Goal: Find specific page/section: Find specific page/section

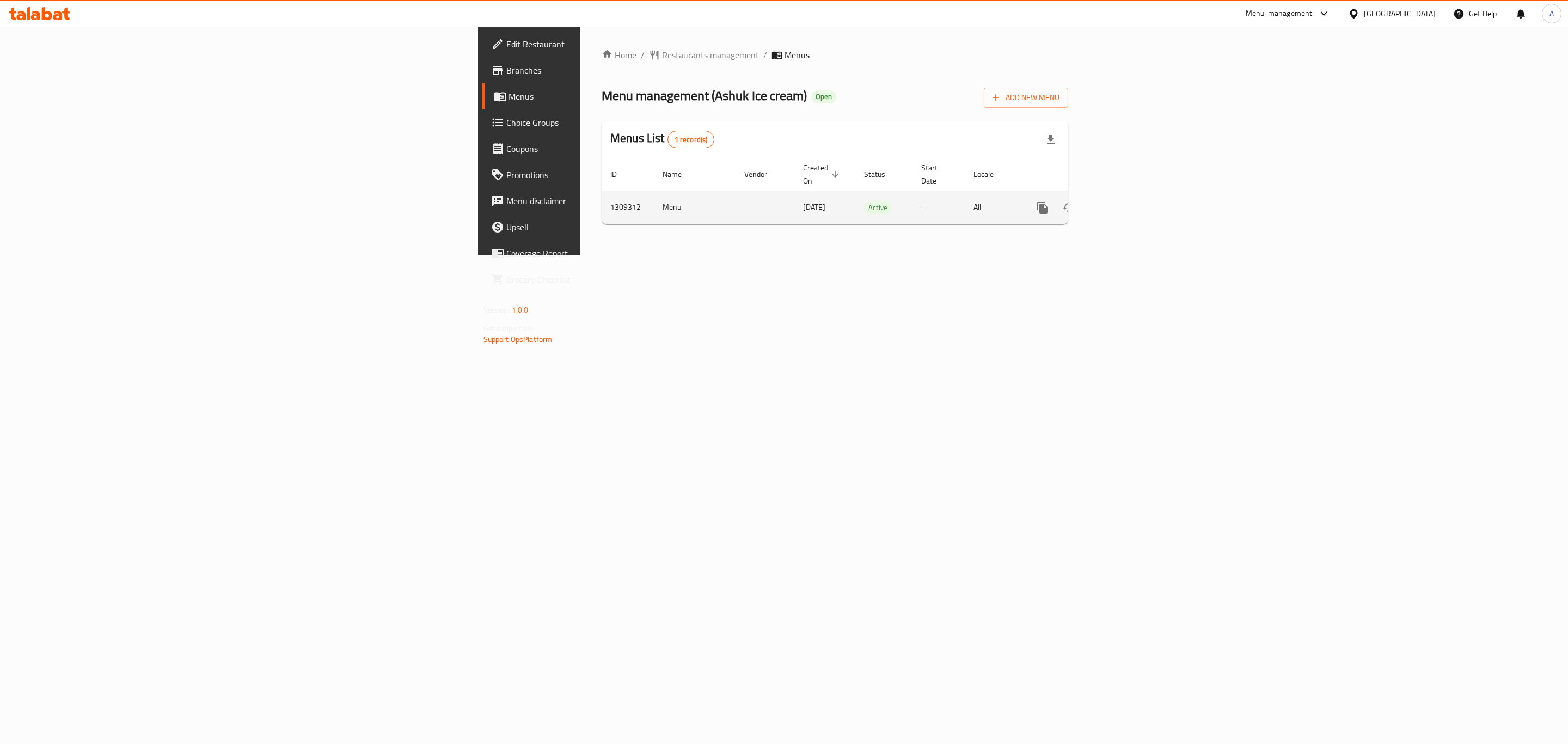
click at [601, 191] on td "1309312" at bounding box center [627, 207] width 52 height 33
copy td "1309312"
click at [1397, 5] on div "[GEOGRAPHIC_DATA]" at bounding box center [1391, 14] width 105 height 26
click at [1387, 17] on div "[GEOGRAPHIC_DATA]" at bounding box center [1399, 14] width 72 height 12
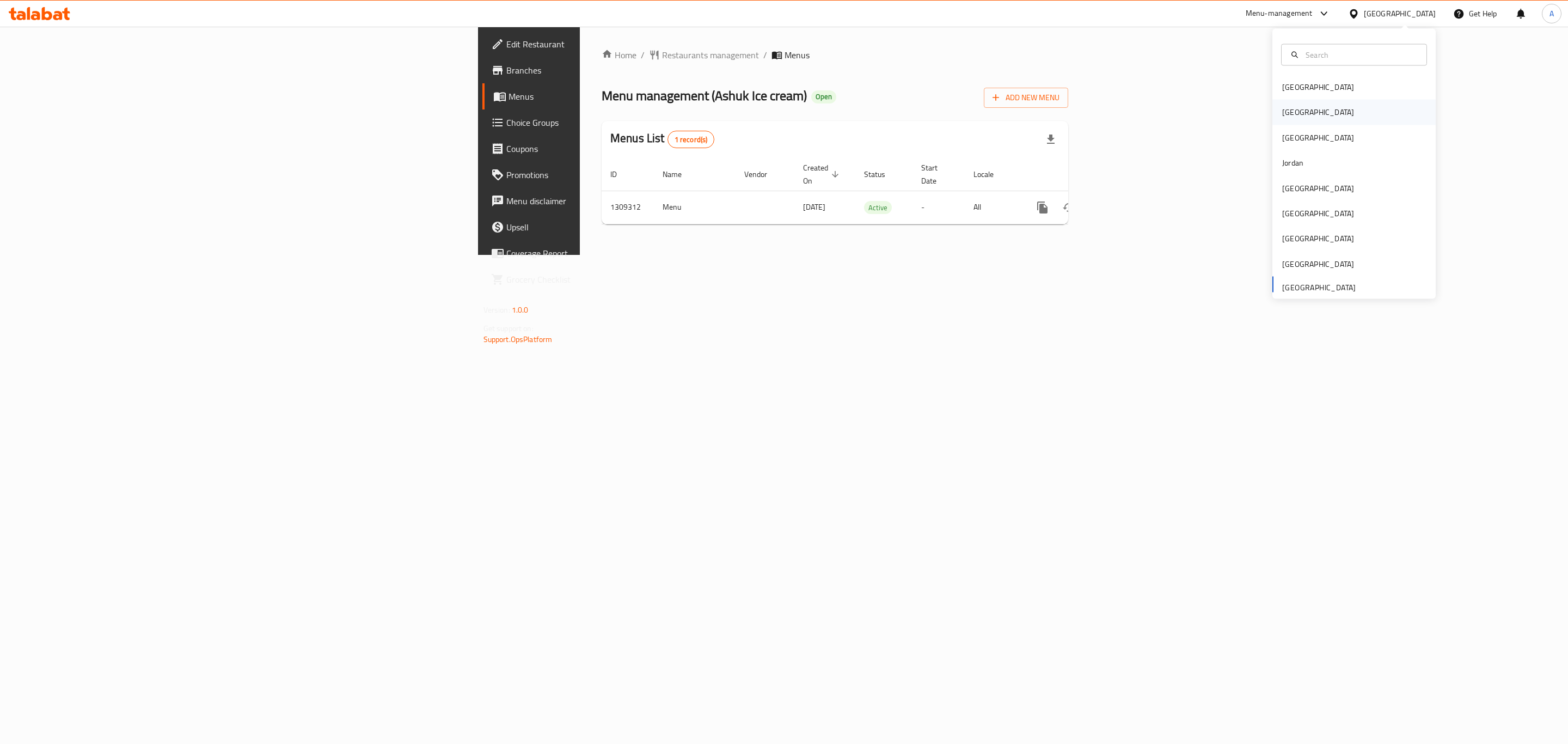
click at [1296, 109] on div "[GEOGRAPHIC_DATA]" at bounding box center [1318, 112] width 89 height 25
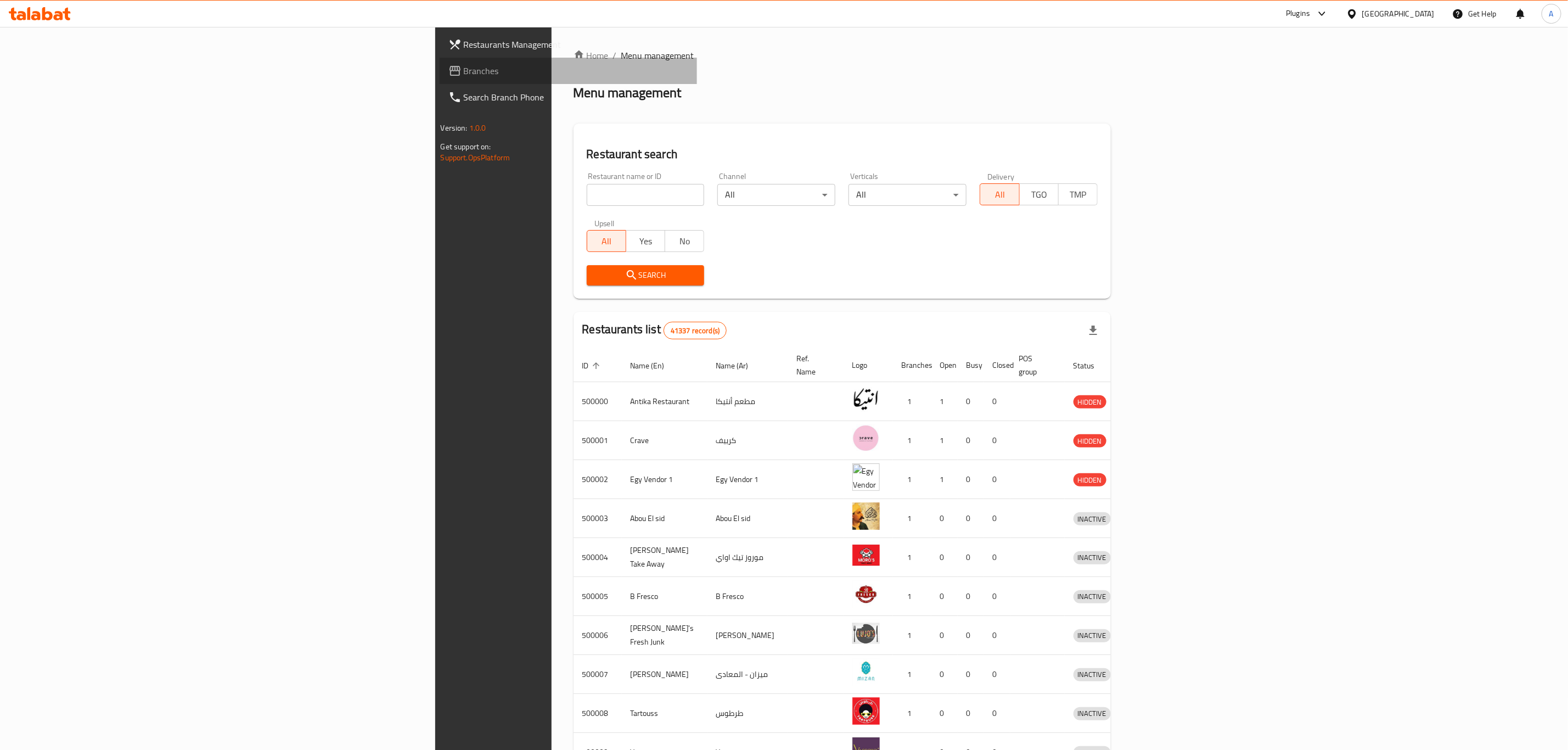
click at [464, 73] on span "Branches" at bounding box center [576, 71] width 225 height 13
